Goal: Find specific page/section: Find specific page/section

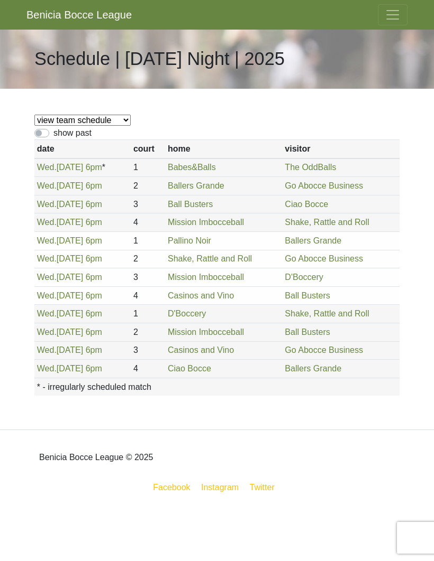
click at [393, 16] on span "Toggle navigation" at bounding box center [392, 15] width 16 height 16
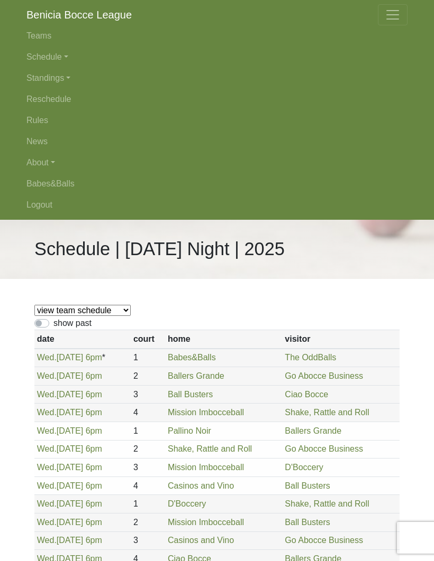
click at [52, 81] on link "Standings" at bounding box center [216, 78] width 381 height 21
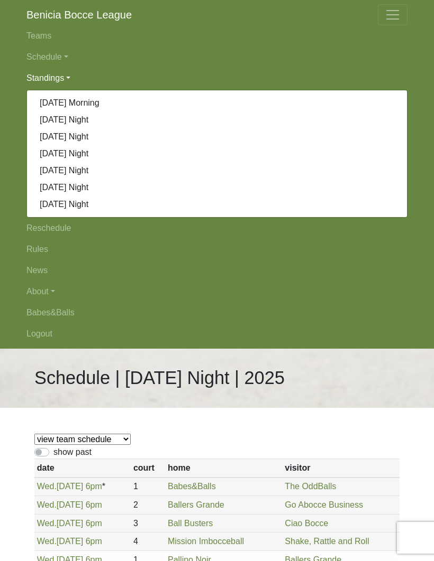
click at [85, 106] on link "[DATE] Morning" at bounding box center [217, 103] width 380 height 17
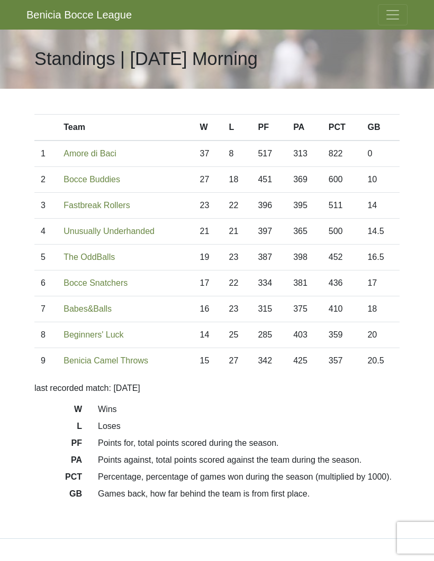
click at [391, 14] on span "Toggle navigation" at bounding box center [392, 15] width 16 height 16
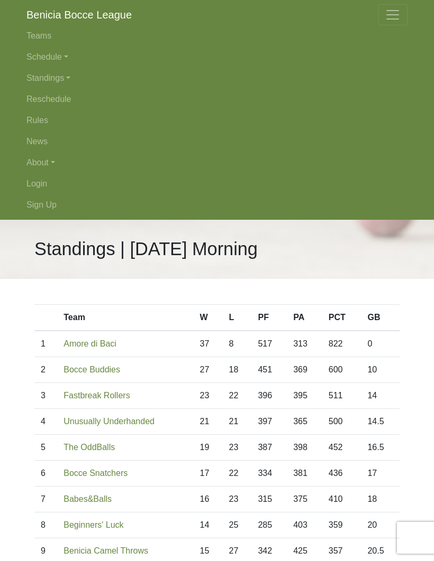
click at [44, 186] on link "Login" at bounding box center [216, 183] width 381 height 21
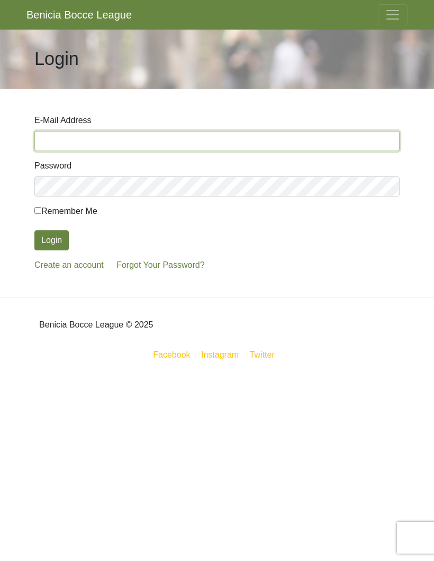
type input "[EMAIL_ADDRESS][DOMAIN_NAME]"
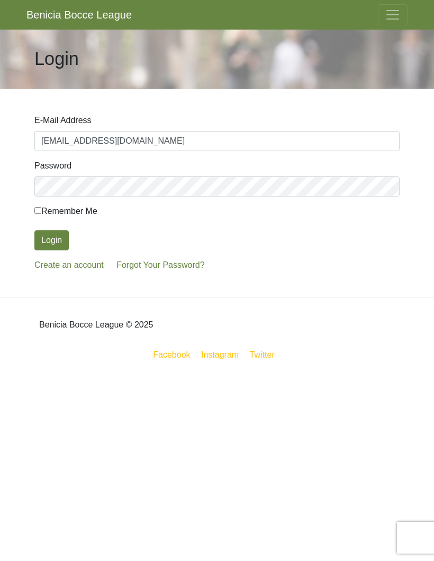
click at [51, 241] on button "Login" at bounding box center [51, 241] width 34 height 20
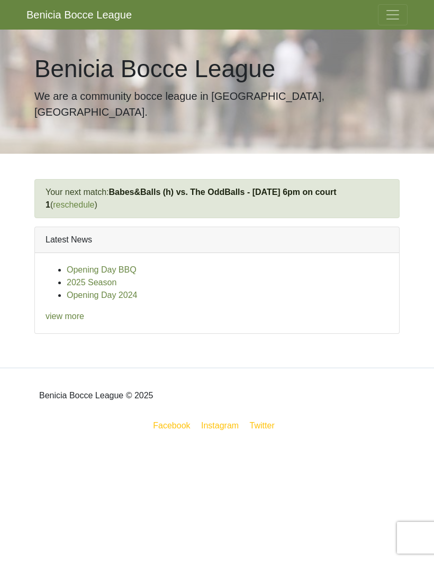
click at [394, 14] on span "Toggle navigation" at bounding box center [392, 15] width 16 height 16
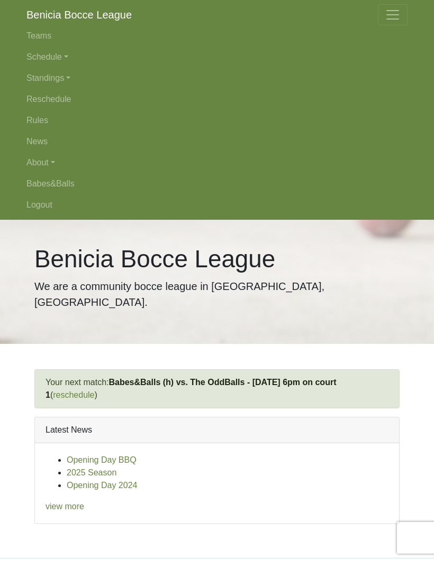
click at [36, 35] on link "Teams" at bounding box center [216, 35] width 381 height 21
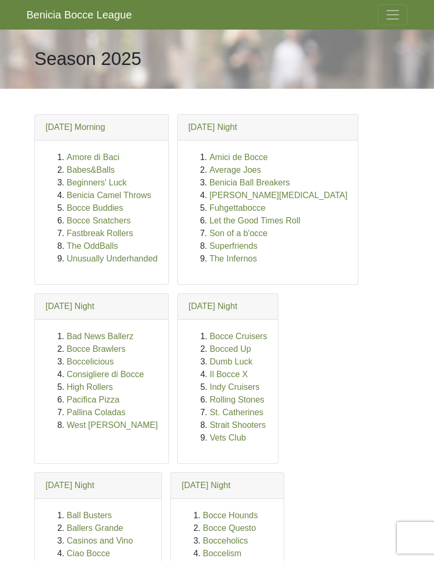
click at [86, 245] on link "The OddBalls" at bounding box center [92, 246] width 51 height 9
